Goal: Task Accomplishment & Management: Use online tool/utility

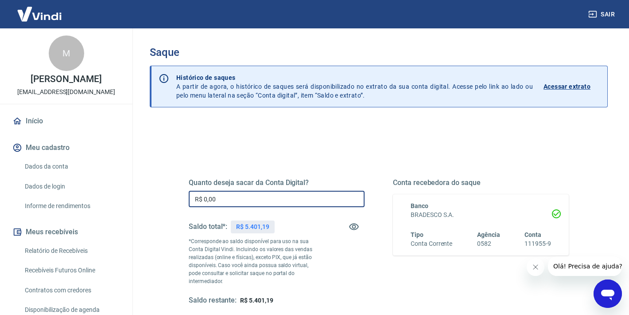
click at [302, 193] on input "R$ 0,00" at bounding box center [277, 199] width 176 height 16
type input "R$ 5.400,00"
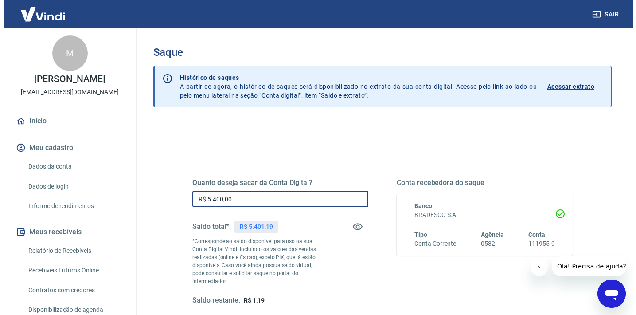
scroll to position [123, 0]
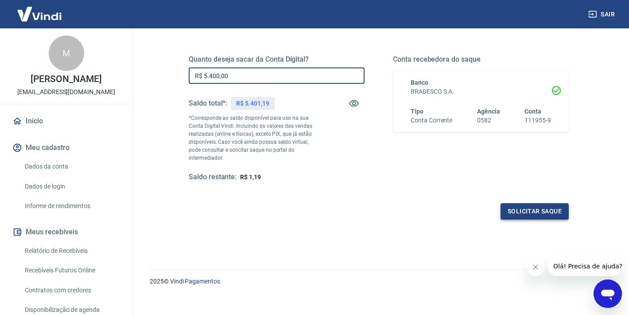
click at [512, 206] on button "Solicitar saque" at bounding box center [535, 211] width 68 height 16
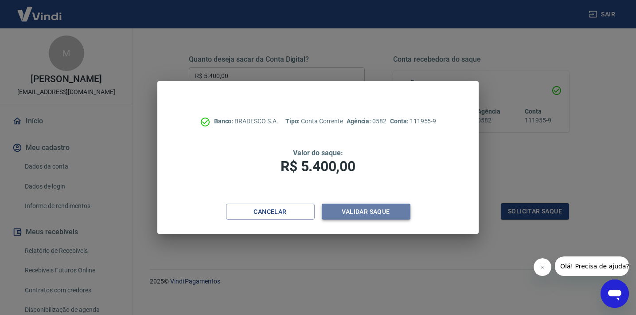
click at [402, 211] on button "Validar saque" at bounding box center [366, 211] width 89 height 16
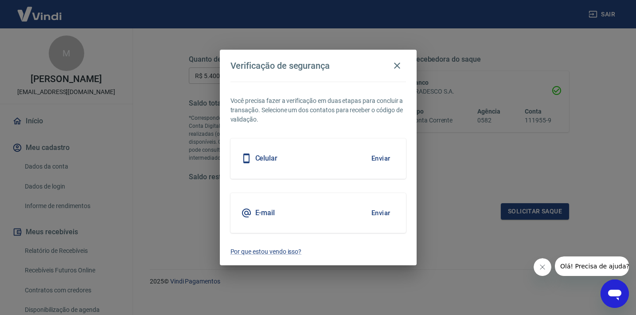
click at [344, 210] on div "E-mail Enviar" at bounding box center [318, 213] width 176 height 40
click at [381, 213] on button "Enviar" at bounding box center [381, 212] width 29 height 19
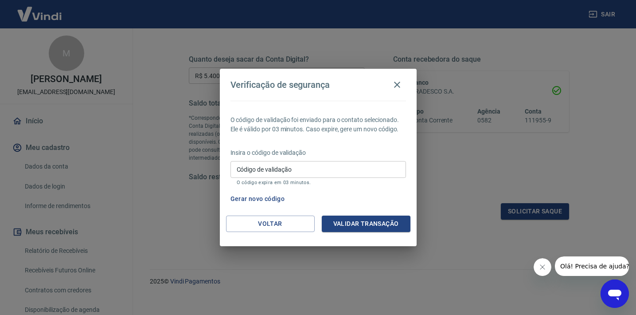
click at [305, 172] on input "Código de validação" at bounding box center [318, 169] width 176 height 16
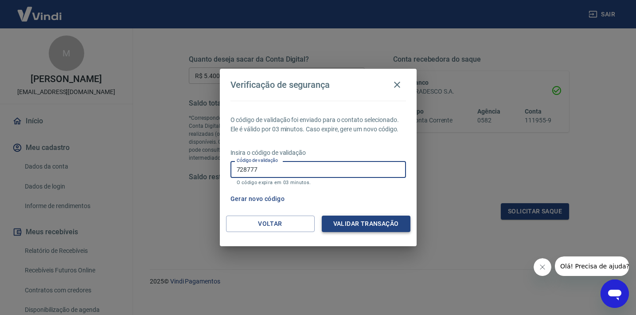
type input "728777"
click at [367, 223] on button "Validar transação" at bounding box center [366, 223] width 89 height 16
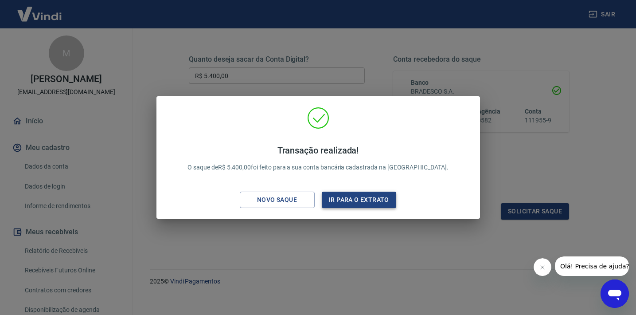
click at [341, 204] on button "Ir para o extrato" at bounding box center [359, 199] width 75 height 16
